Goal: Task Accomplishment & Management: Use online tool/utility

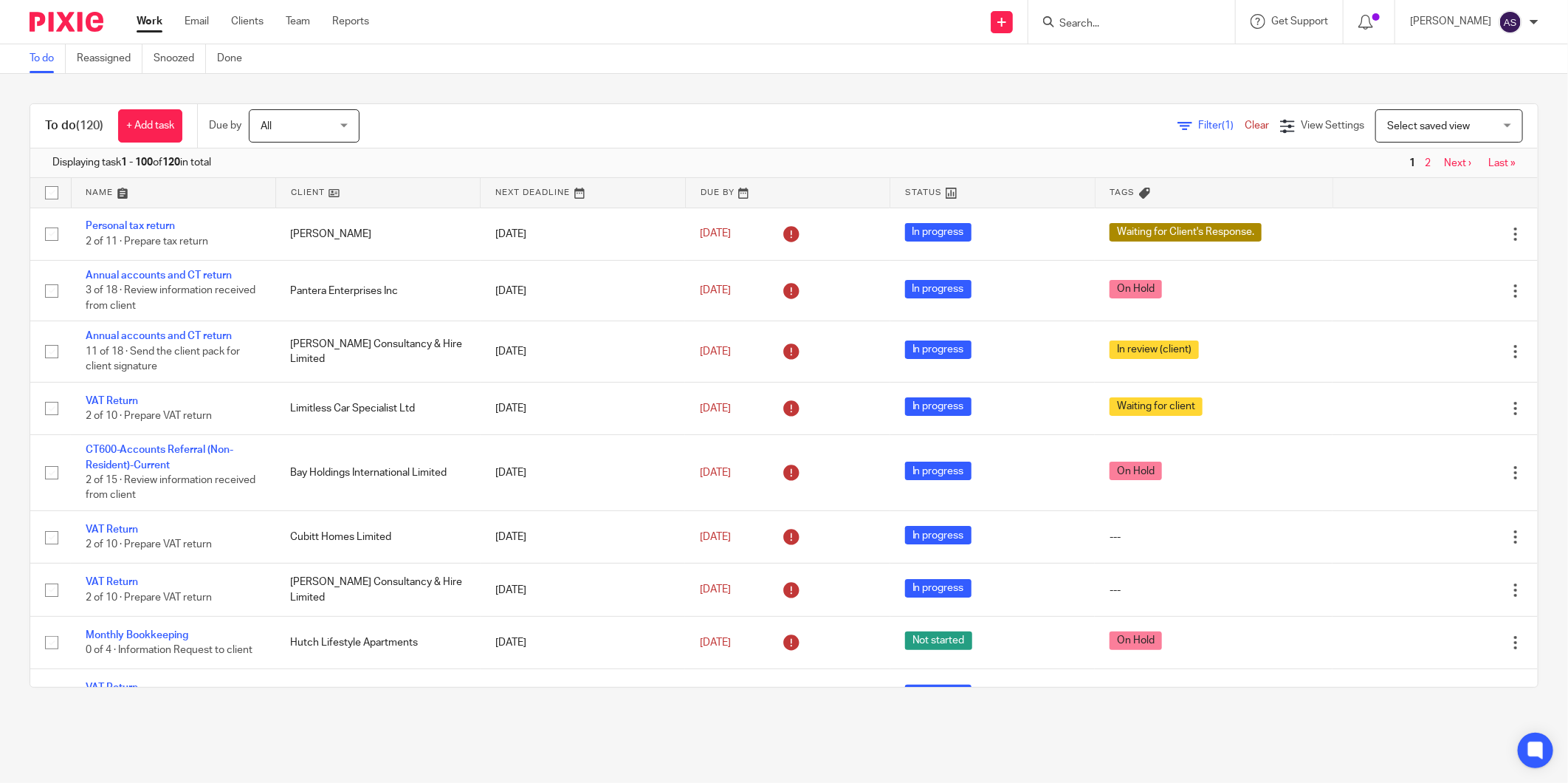
click at [1123, 21] on input "Search" at bounding box center [1124, 24] width 133 height 14
type input "rss"
click at [1142, 56] on link at bounding box center [1185, 63] width 261 height 34
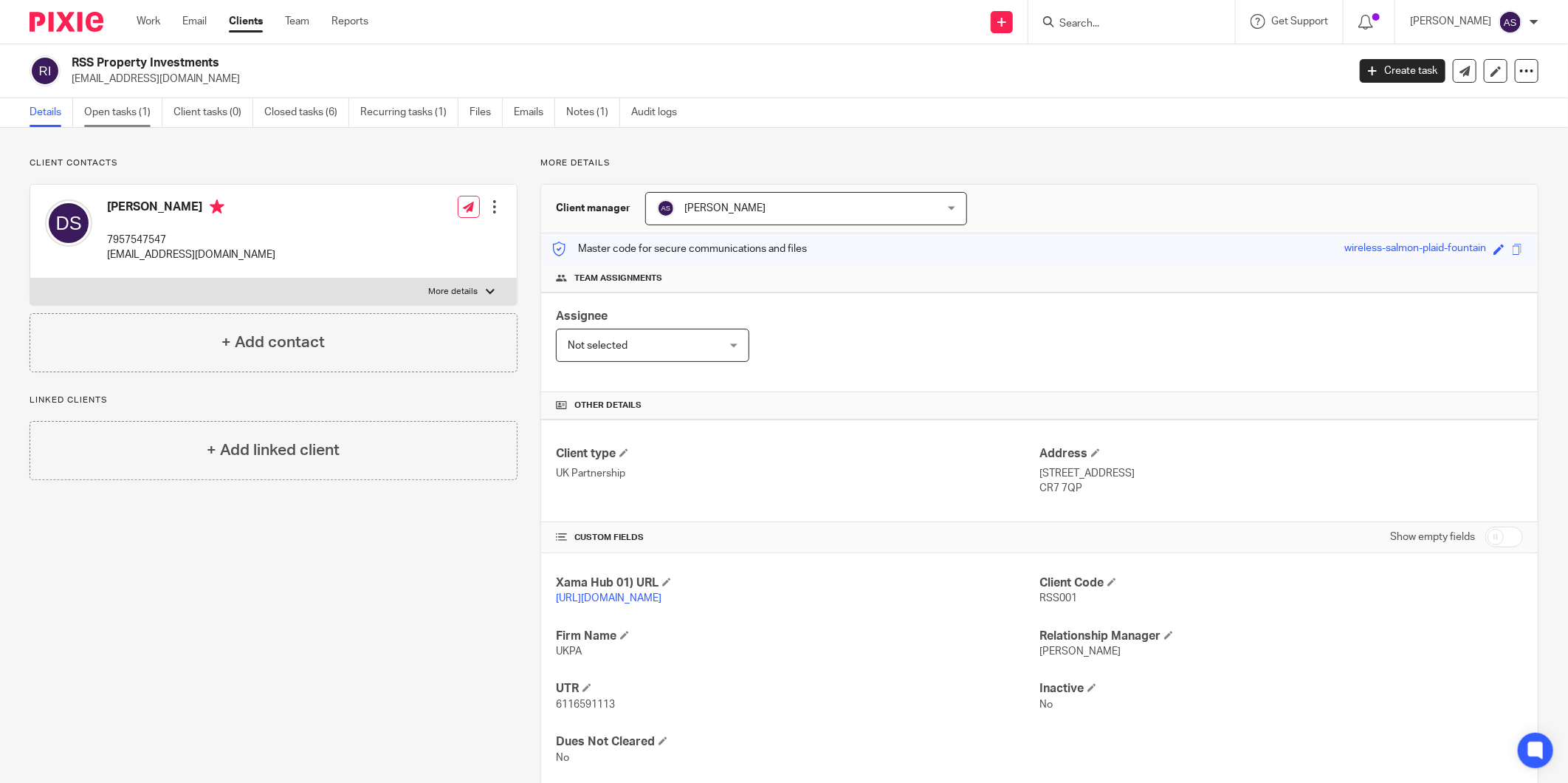
click at [105, 112] on link "Open tasks (1)" at bounding box center [123, 113] width 78 height 29
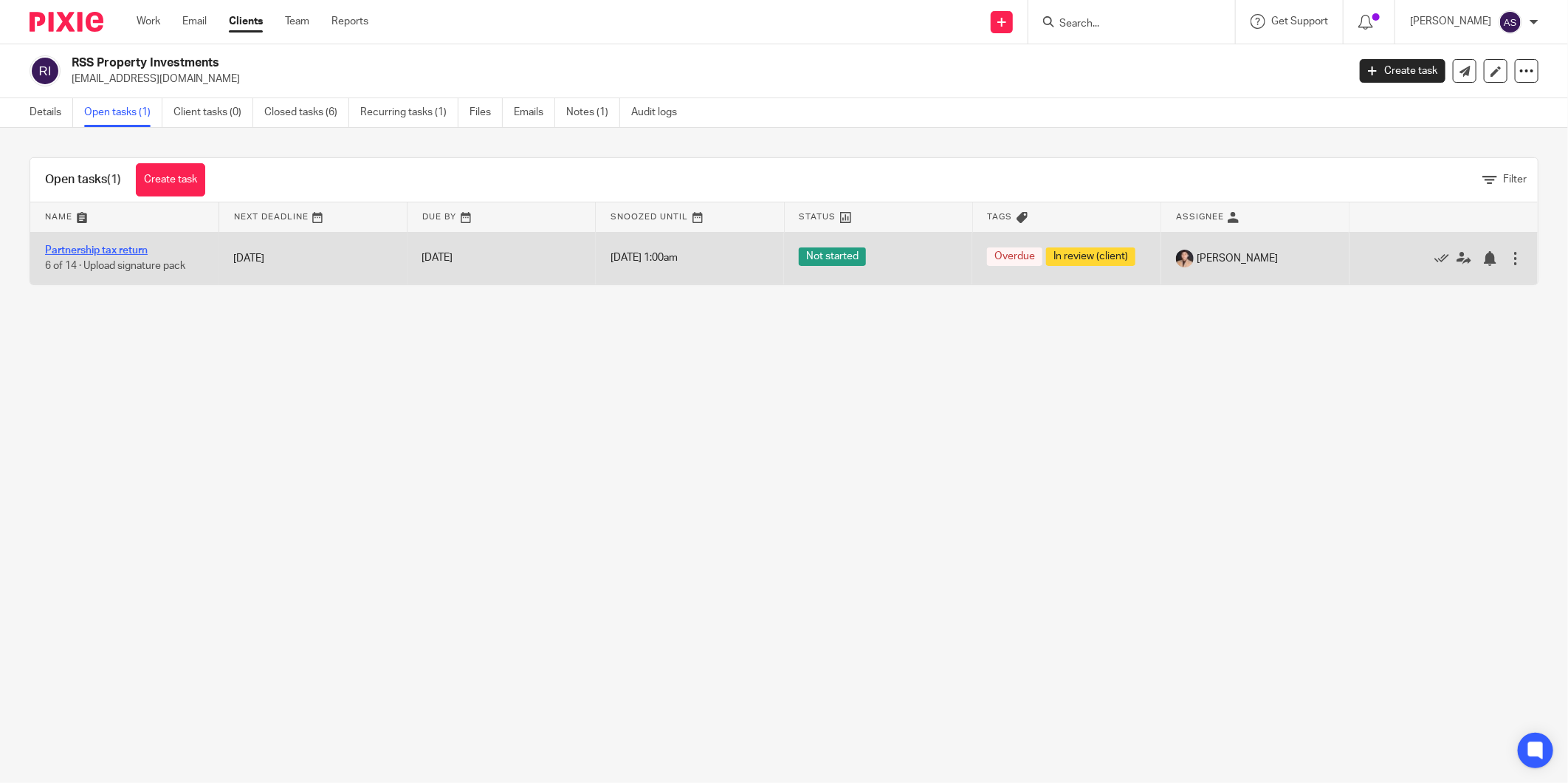
click at [137, 247] on link "Partnership tax return" at bounding box center [96, 250] width 103 height 10
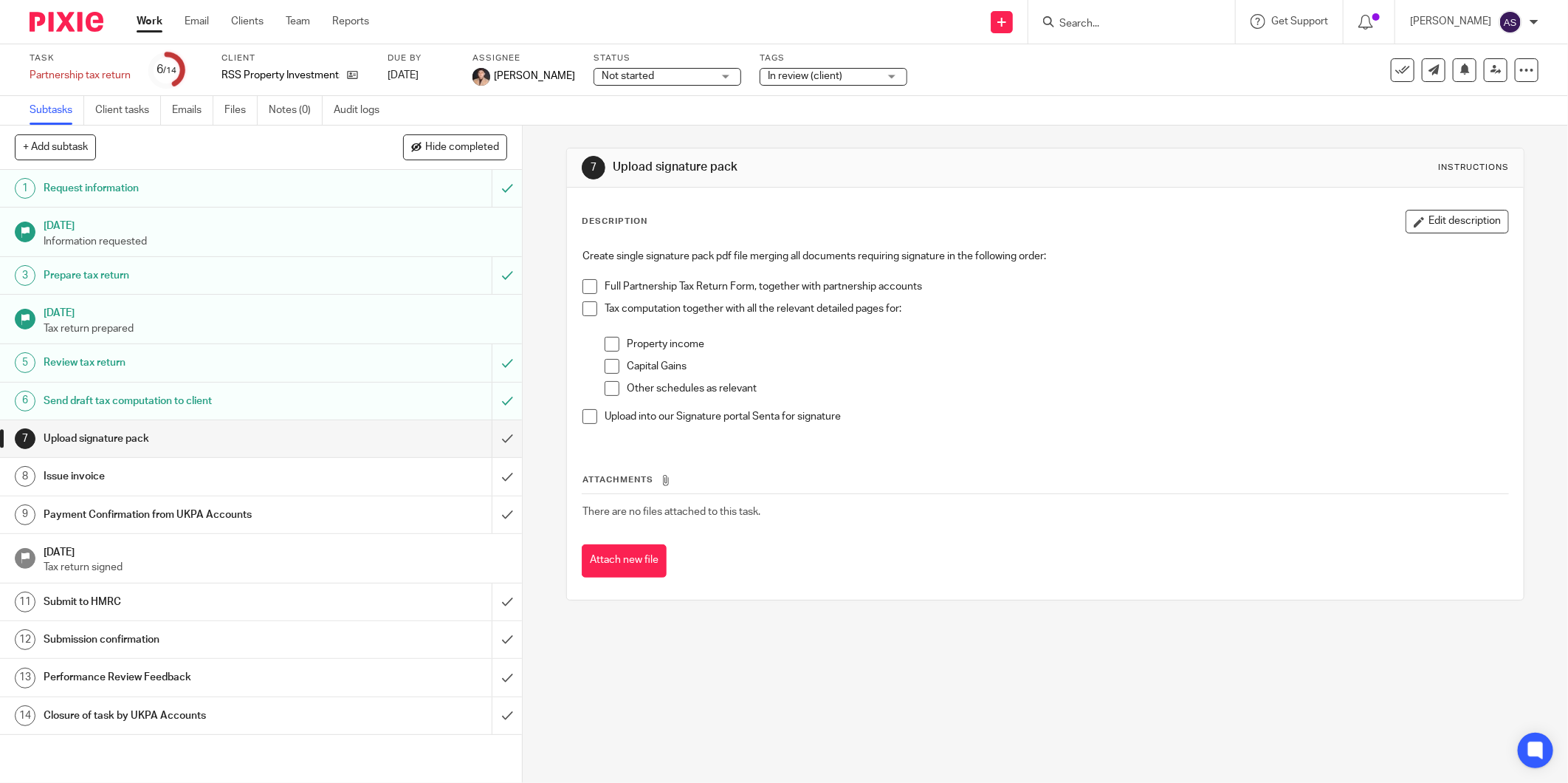
click at [197, 409] on h1 "Send draft tax computation to client" at bounding box center [188, 401] width 290 height 22
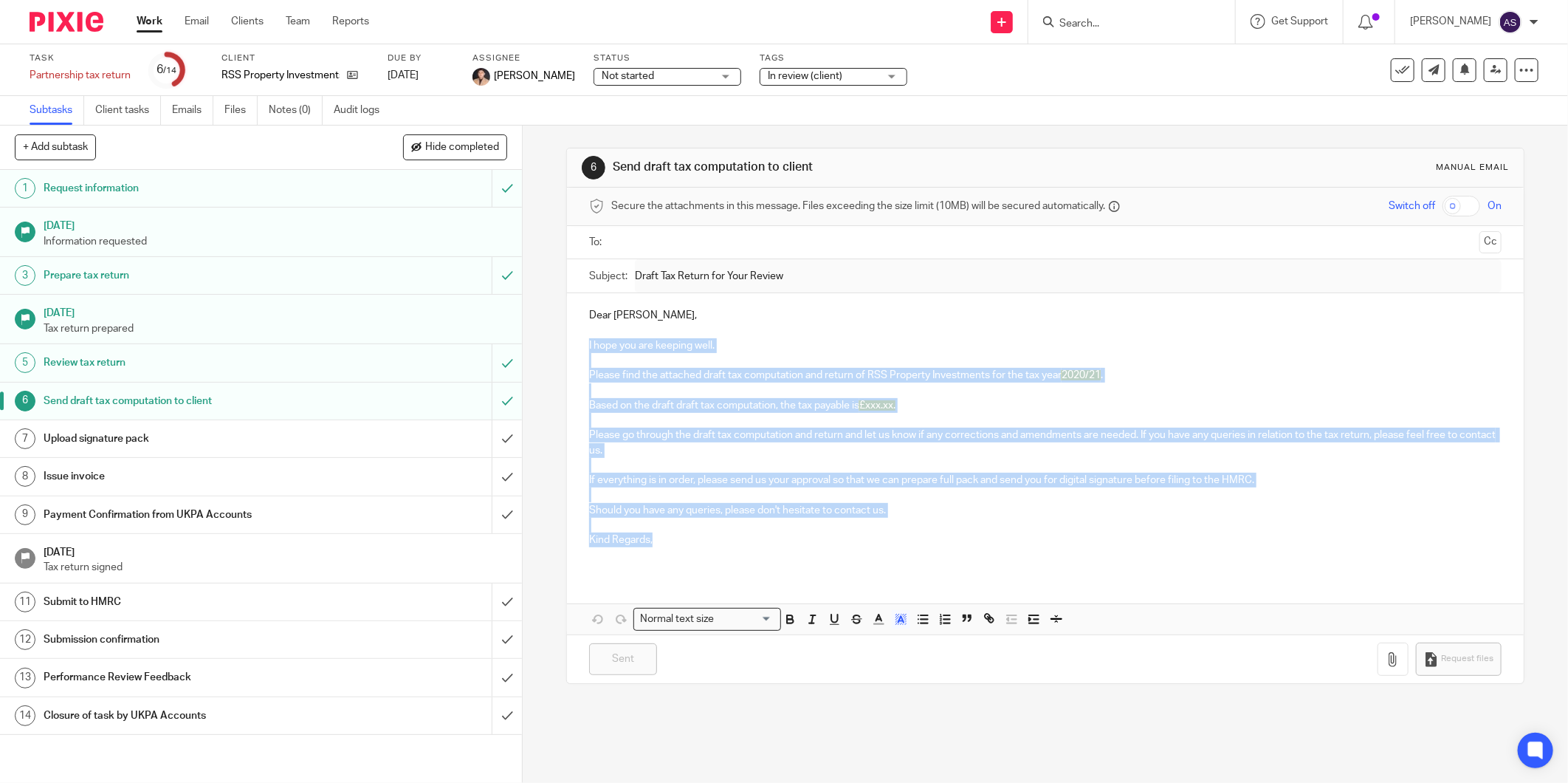
drag, startPoint x: 662, startPoint y: 542, endPoint x: 580, endPoint y: 342, distance: 216.2
click at [580, 342] on div "Dear [PERSON_NAME], I hope you are keeping well. Please find the attached draft…" at bounding box center [1045, 433] width 957 height 281
copy div "I hope you are keeping well. Please find the attached draft tax computation and…"
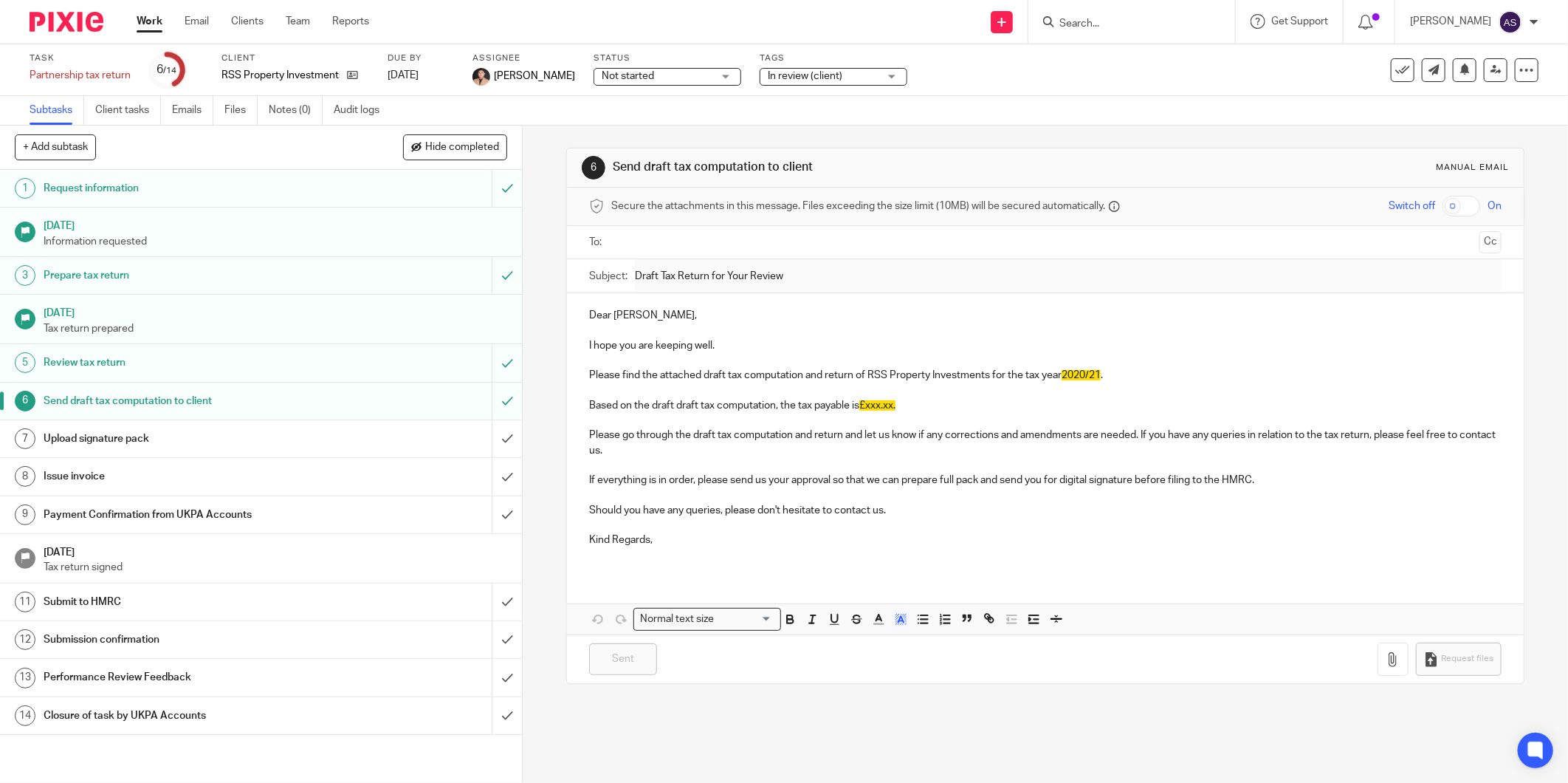
click at [1131, 18] on input "Search" at bounding box center [1124, 24] width 133 height 14
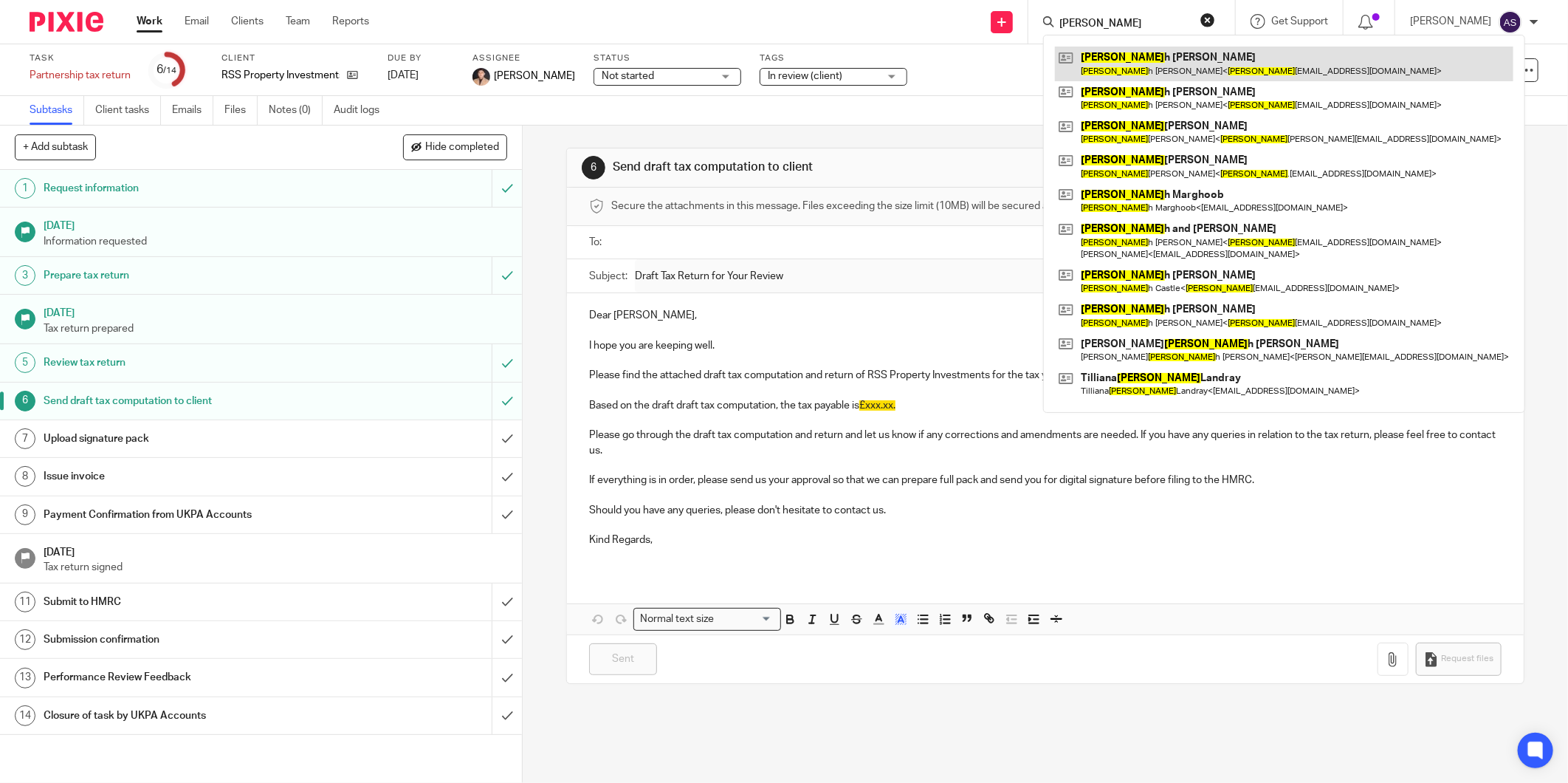
type input "sara"
click at [1154, 64] on link at bounding box center [1284, 63] width 458 height 34
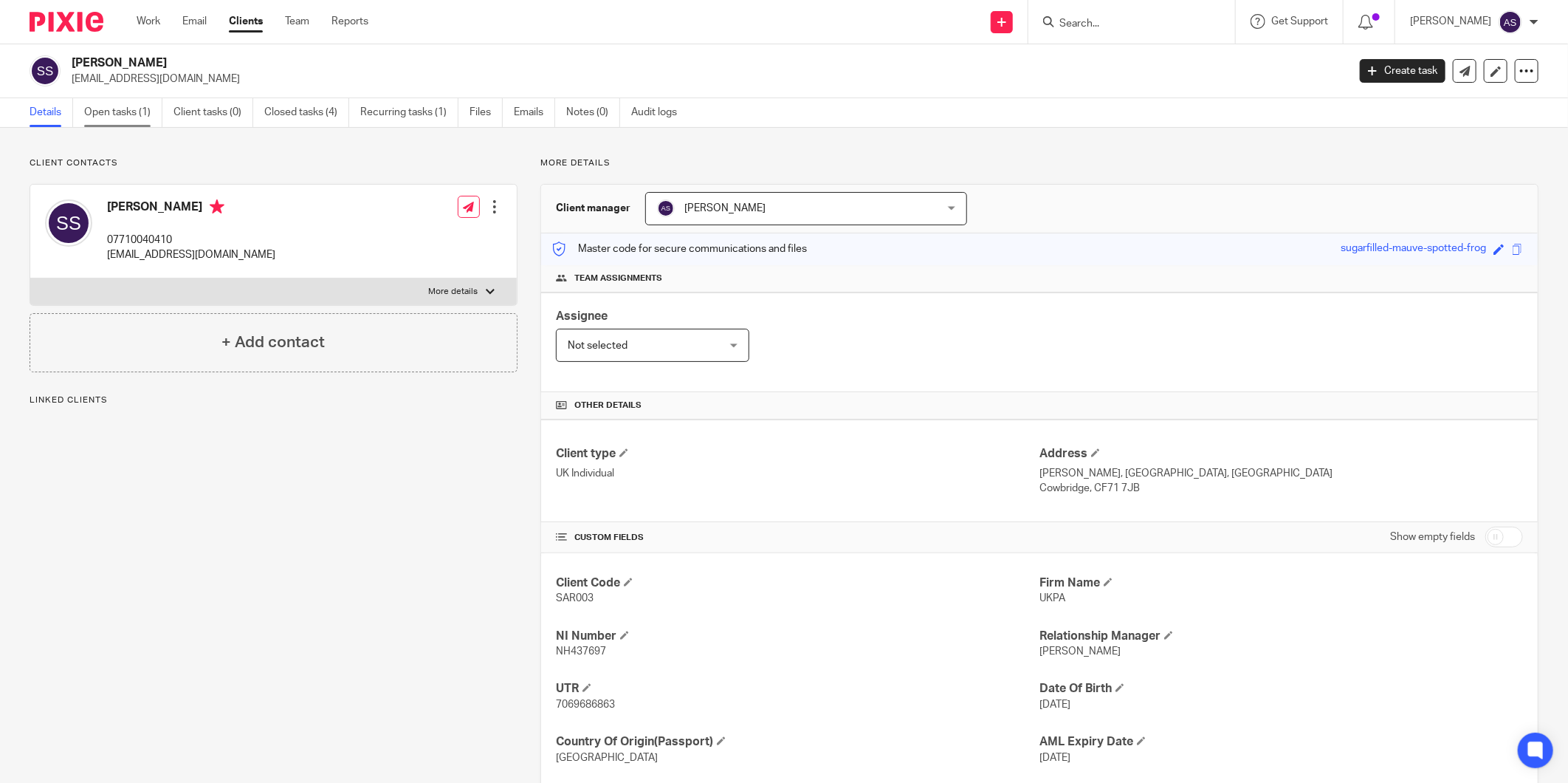
click at [126, 105] on link "Open tasks (1)" at bounding box center [123, 113] width 78 height 29
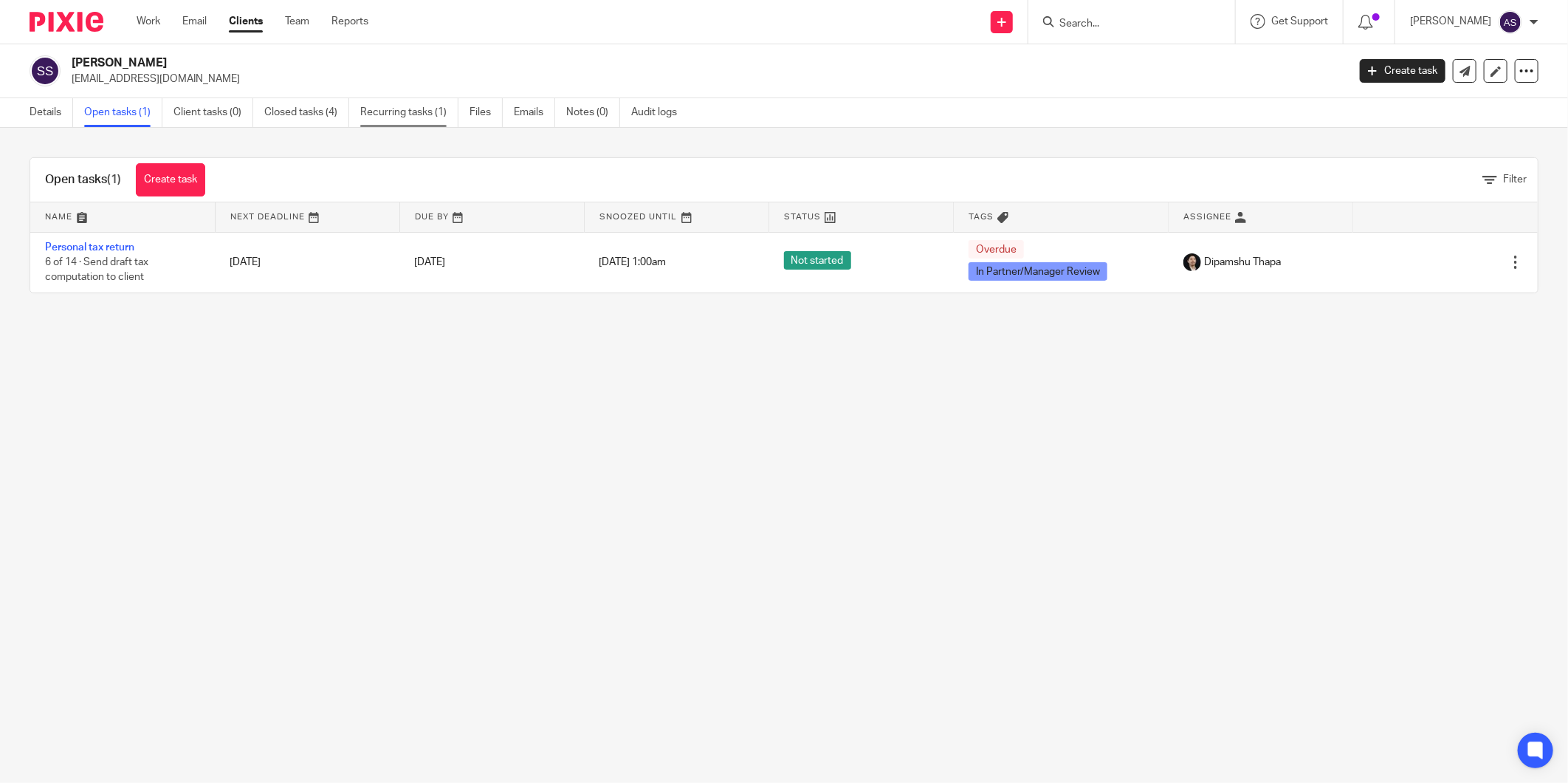
click at [436, 117] on link "Recurring tasks (1)" at bounding box center [409, 113] width 98 height 29
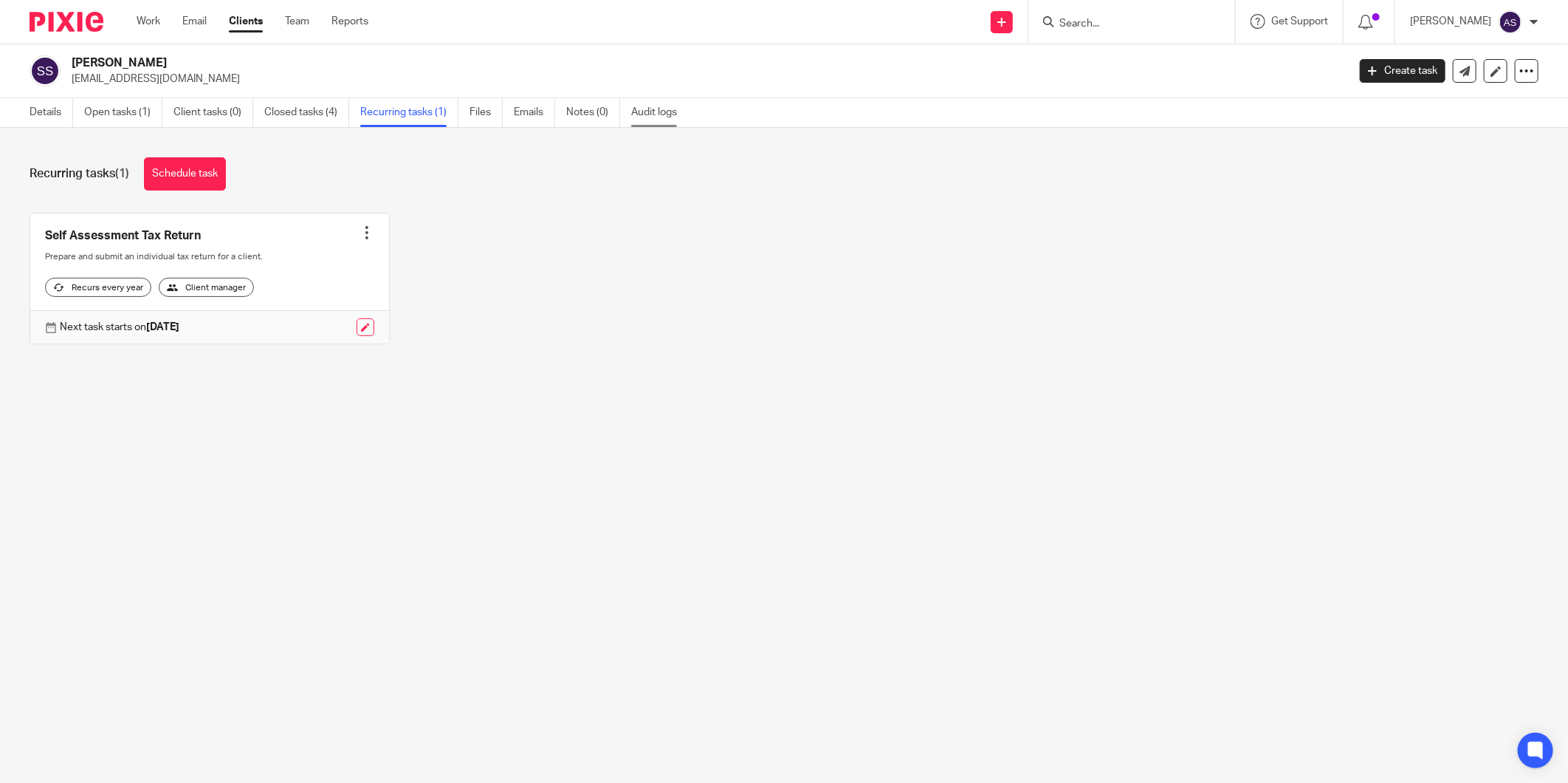
click at [674, 121] on link "Audit logs" at bounding box center [659, 113] width 57 height 29
